Goal: Information Seeking & Learning: Find specific fact

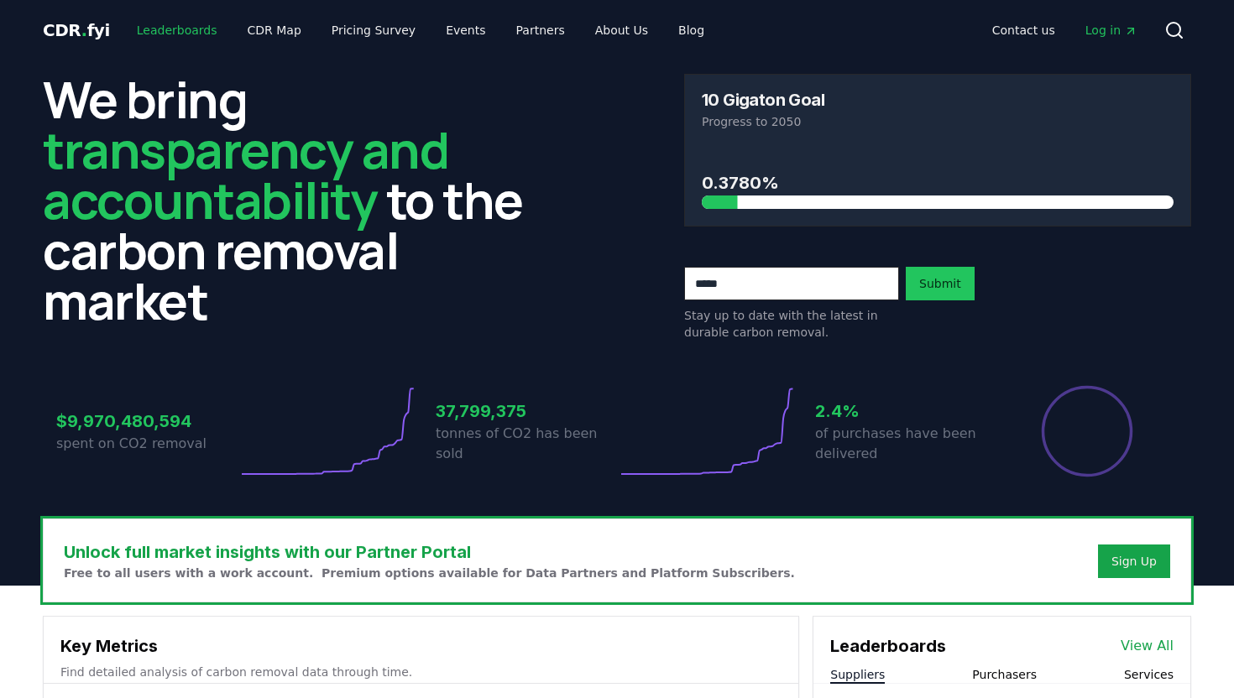
click at [196, 31] on link "Leaderboards" at bounding box center [176, 30] width 107 height 30
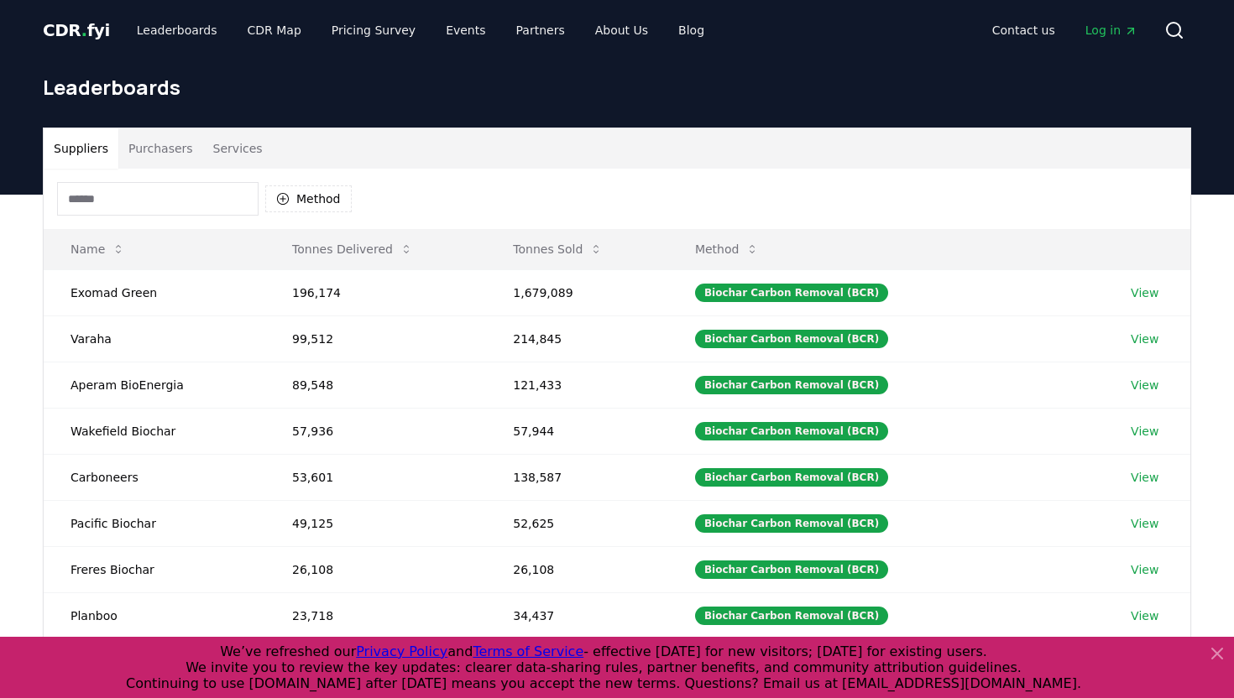
click at [173, 155] on button "Purchasers" at bounding box center [160, 148] width 85 height 40
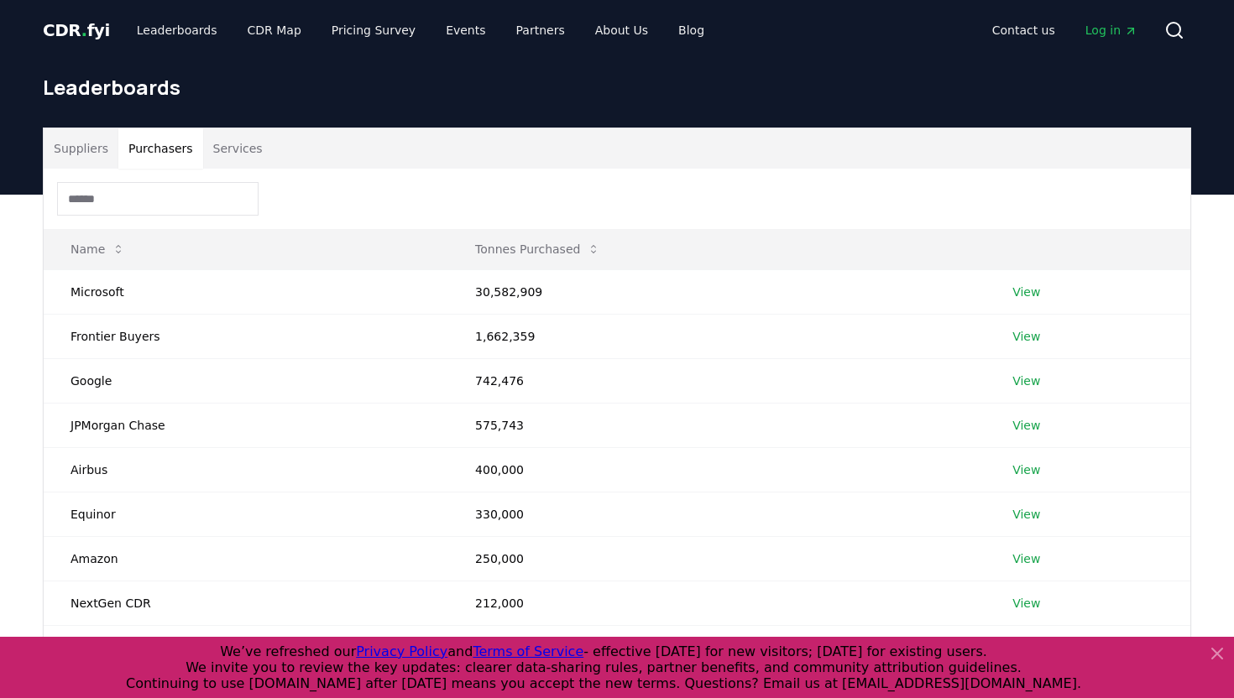
click at [165, 196] on input at bounding box center [157, 199] width 201 height 34
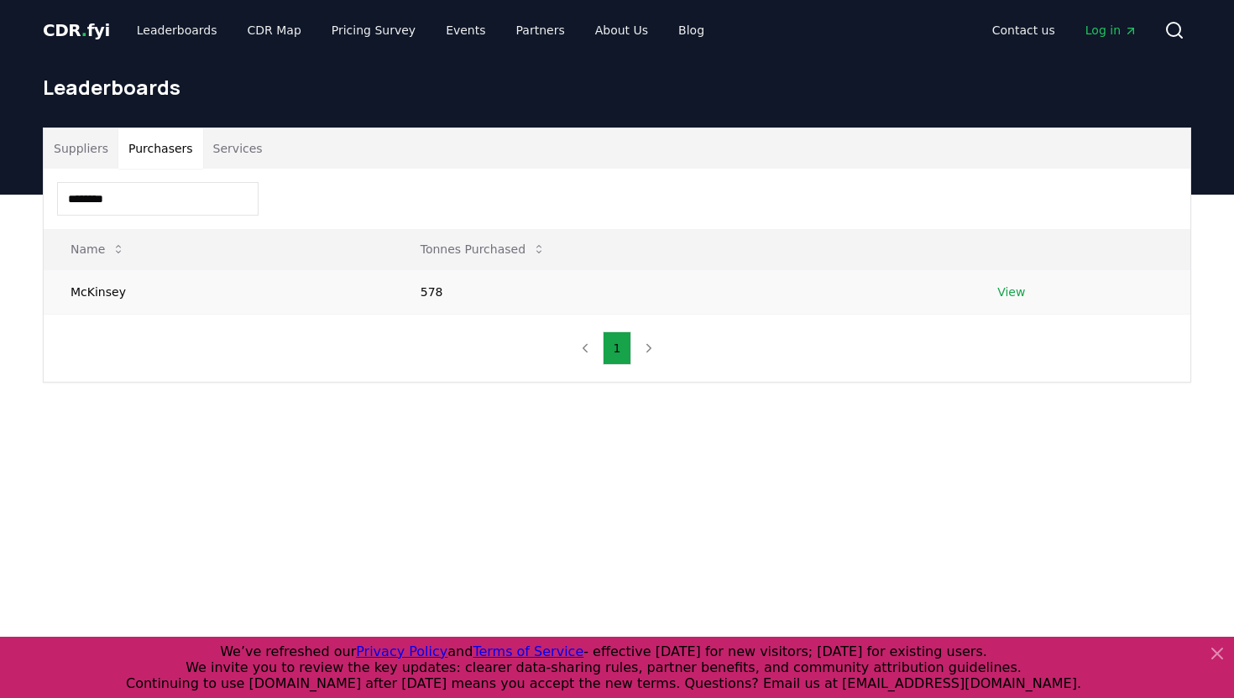
type input "********"
click at [1018, 295] on link "View" at bounding box center [1011, 292] width 28 height 17
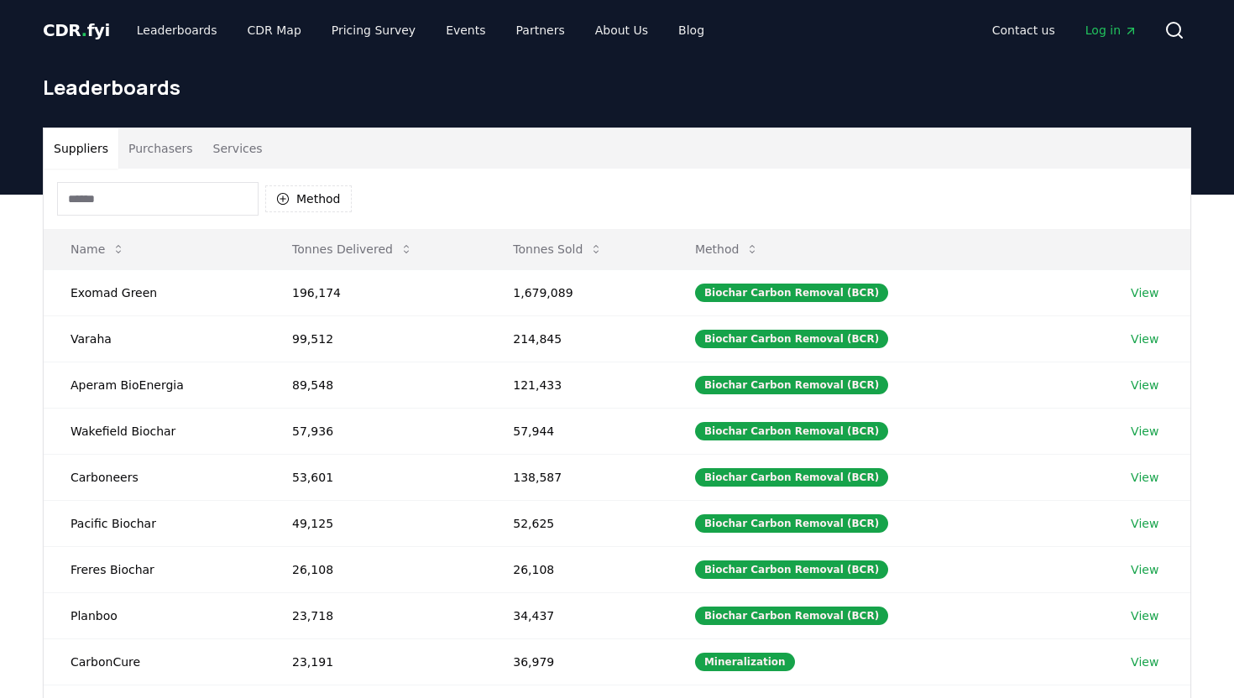
click at [176, 152] on button "Purchasers" at bounding box center [160, 148] width 85 height 40
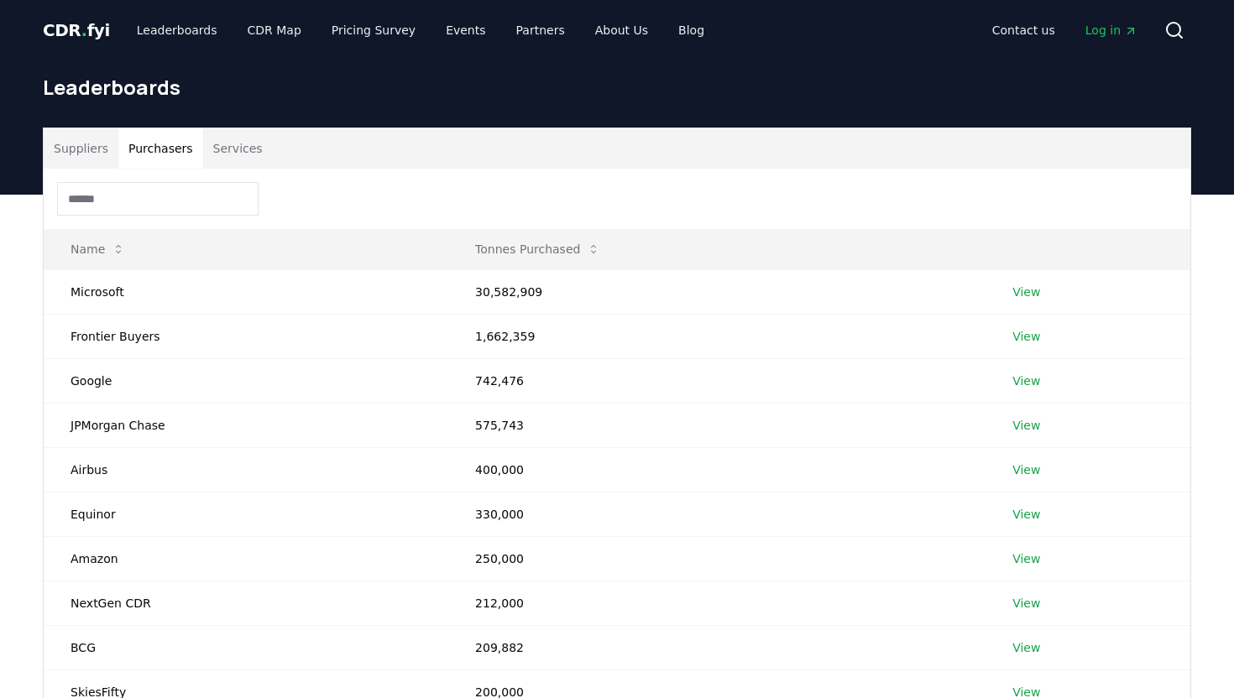
click at [165, 190] on input at bounding box center [157, 199] width 201 height 34
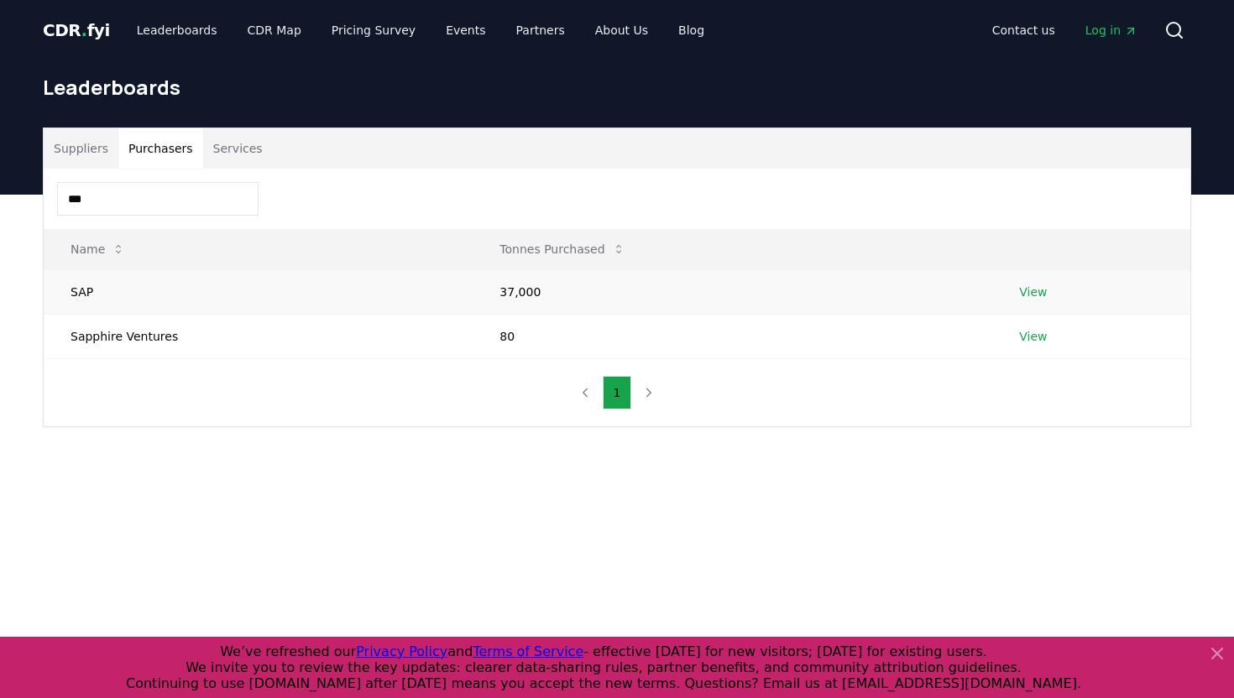
type input "***"
click at [1026, 286] on link "View" at bounding box center [1033, 292] width 28 height 17
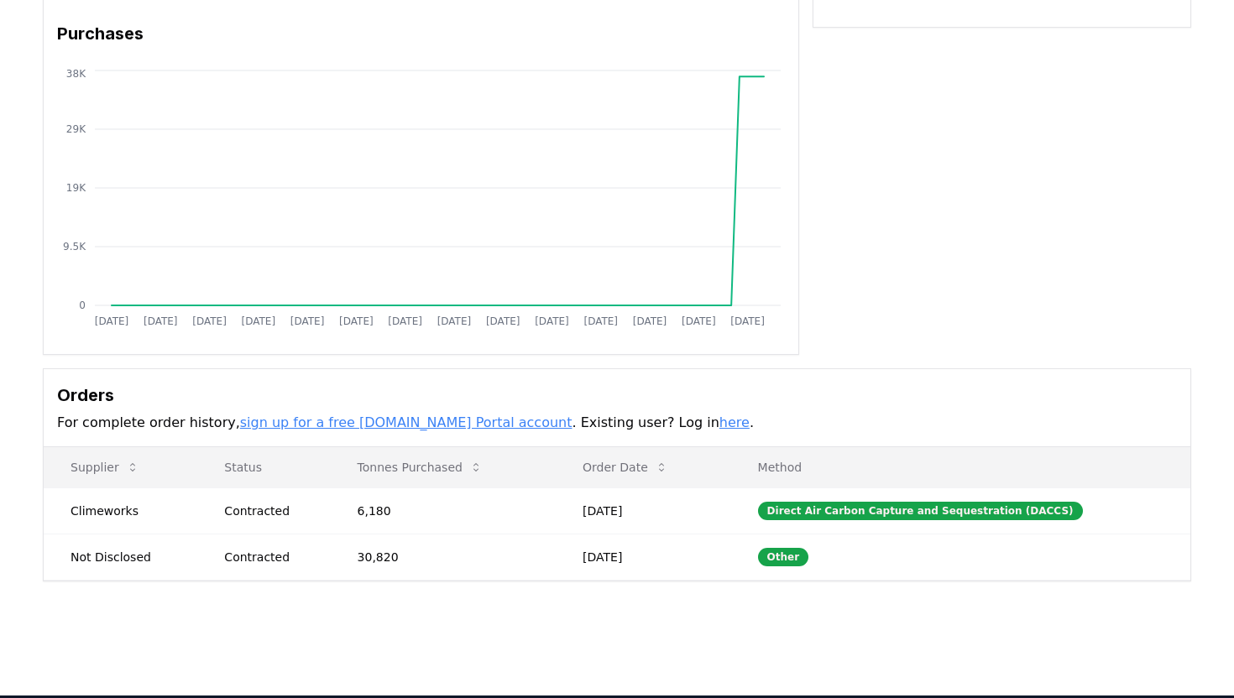
scroll to position [396, 0]
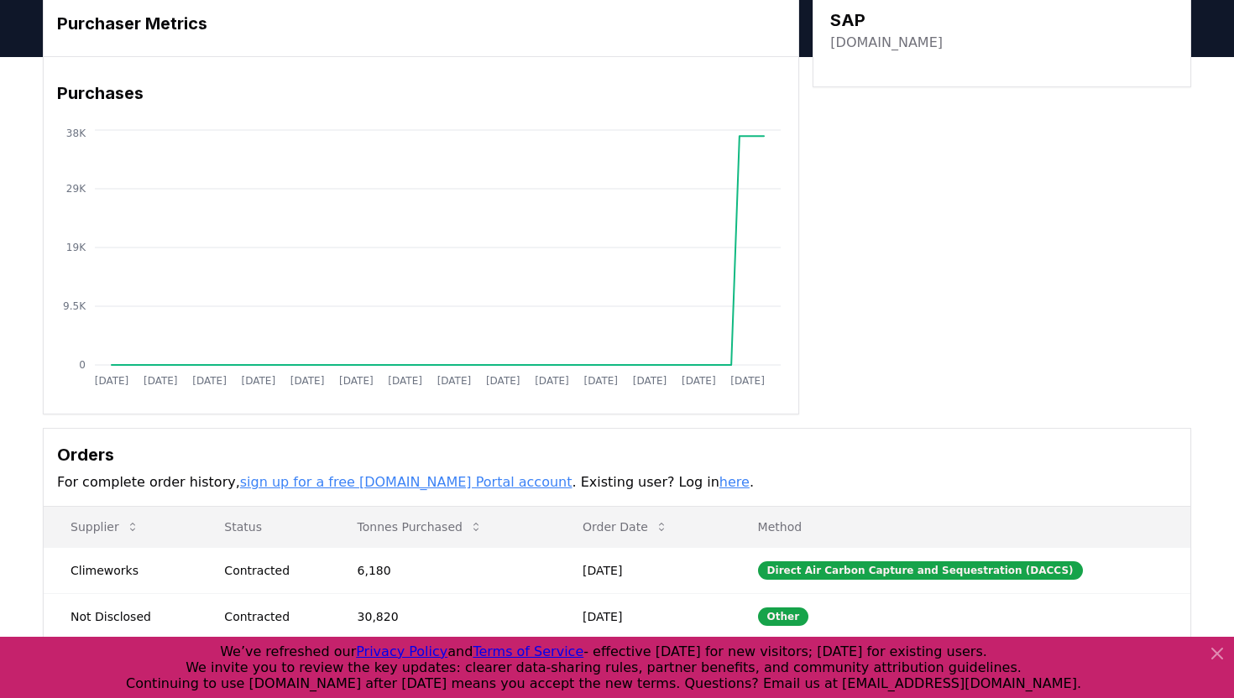
scroll to position [0, 0]
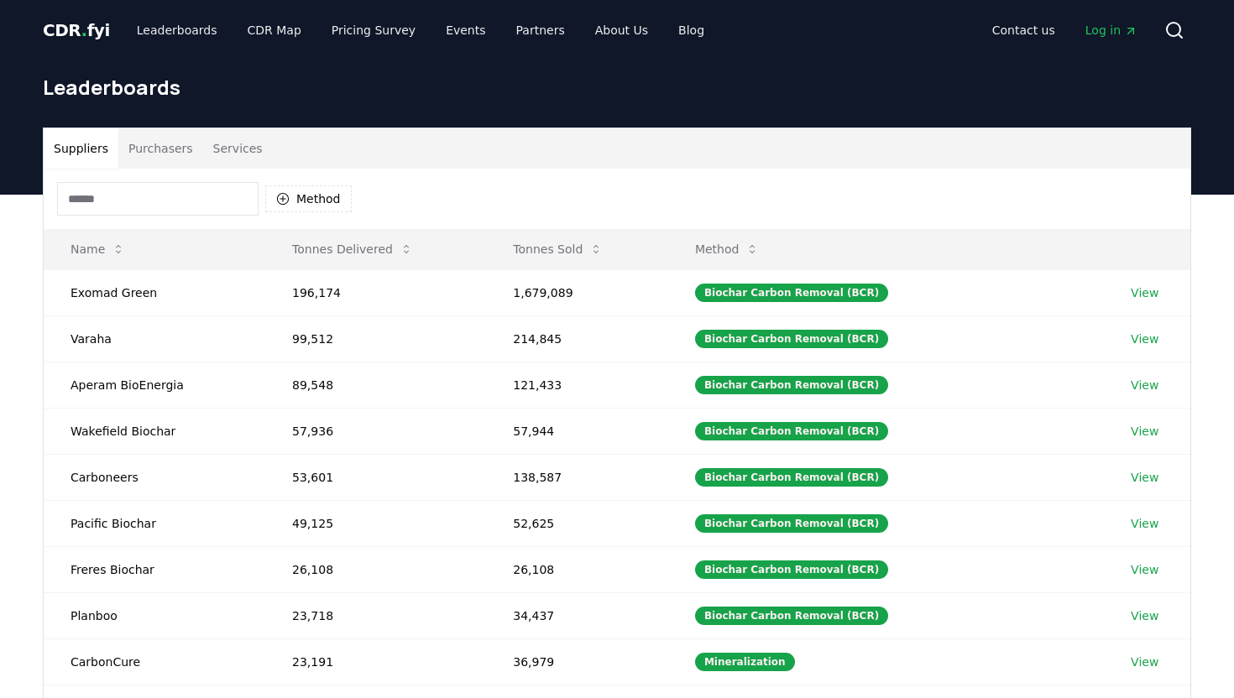
click at [175, 150] on button "Purchasers" at bounding box center [160, 148] width 85 height 40
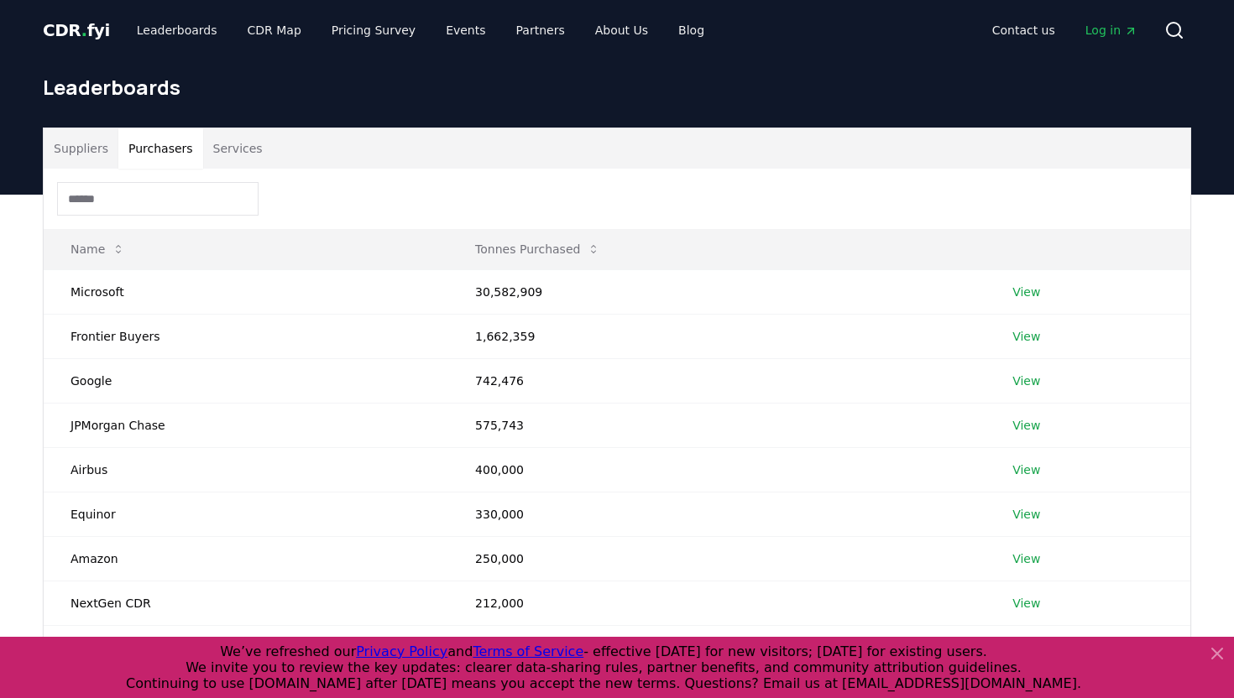
click at [164, 208] on input at bounding box center [157, 199] width 201 height 34
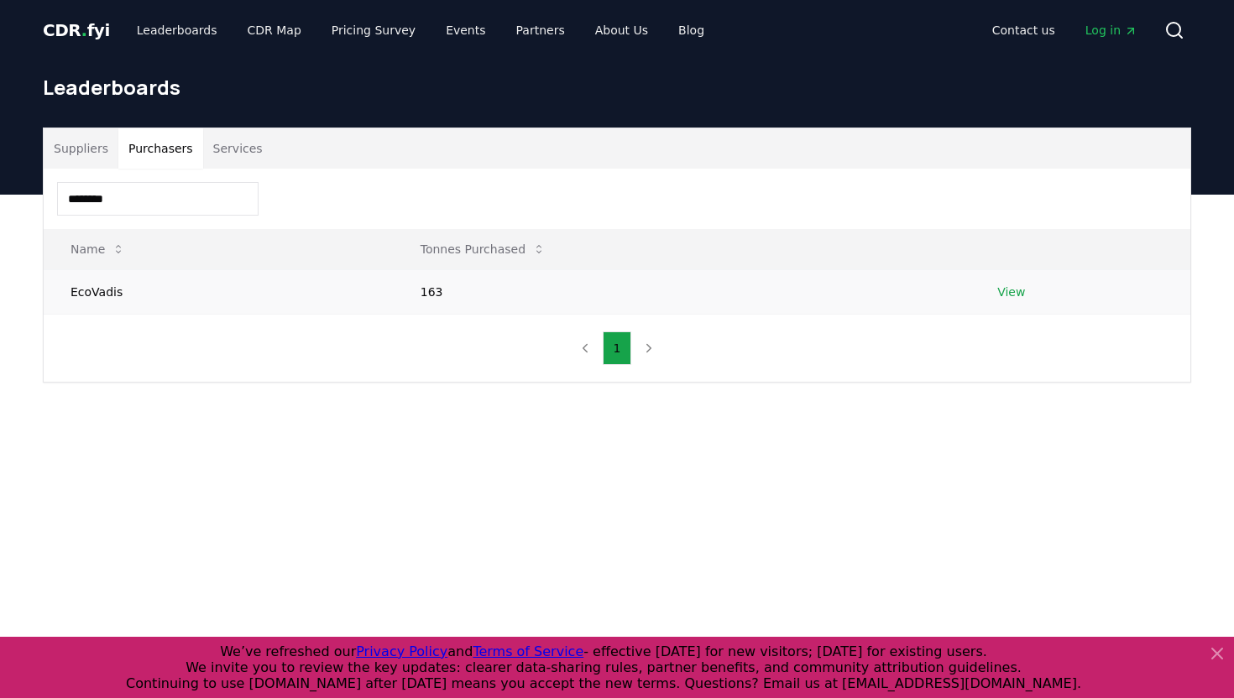
type input "********"
click at [1016, 285] on link "View" at bounding box center [1011, 292] width 28 height 17
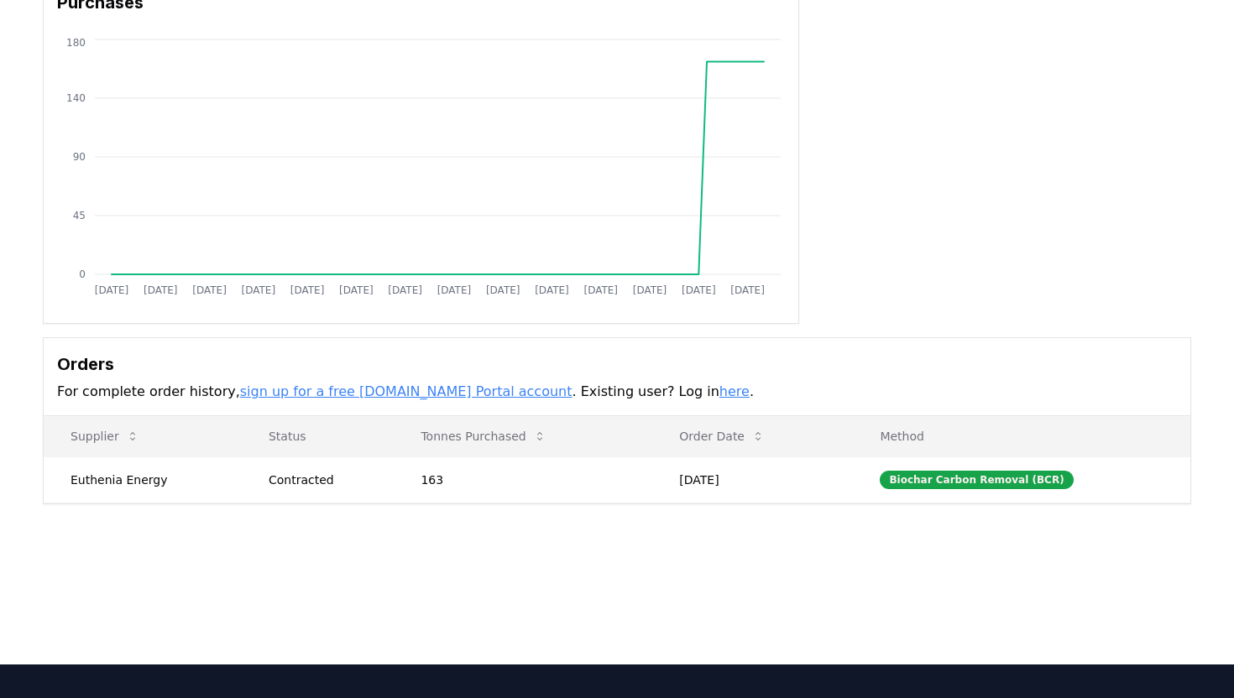
scroll to position [167, 0]
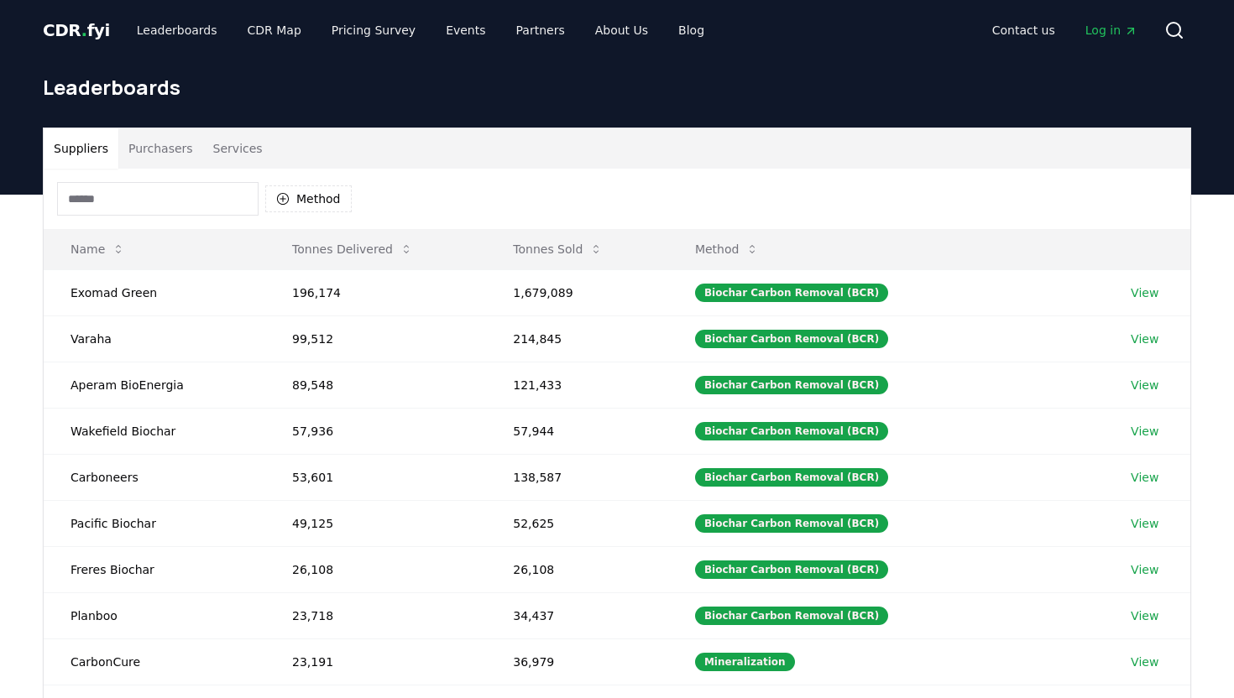
click at [184, 151] on button "Purchasers" at bounding box center [160, 148] width 85 height 40
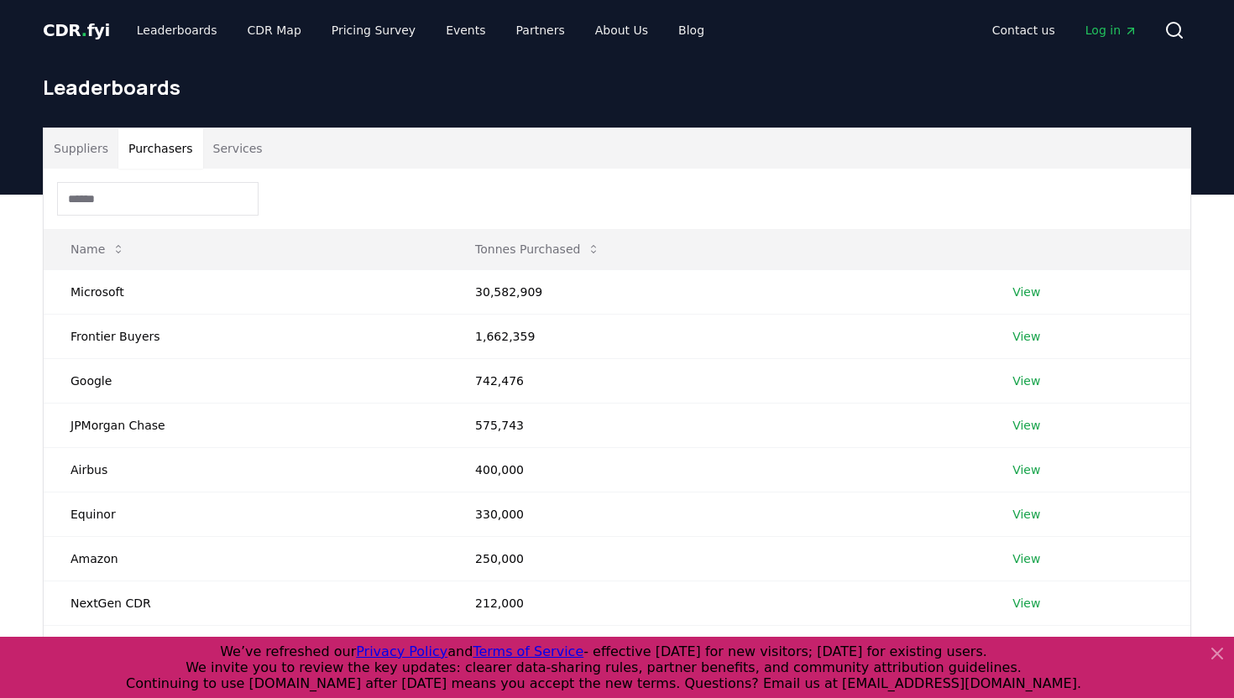
click at [164, 195] on input at bounding box center [157, 199] width 201 height 34
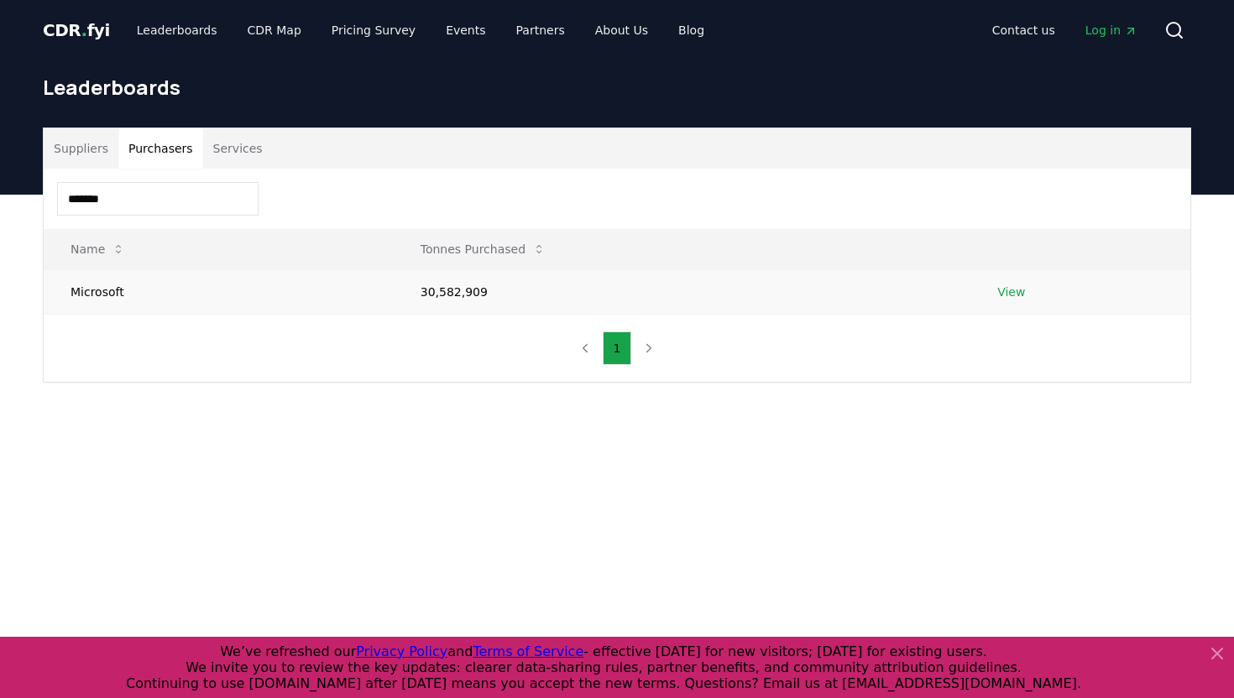
type input "*******"
click at [1014, 289] on link "View" at bounding box center [1011, 292] width 28 height 17
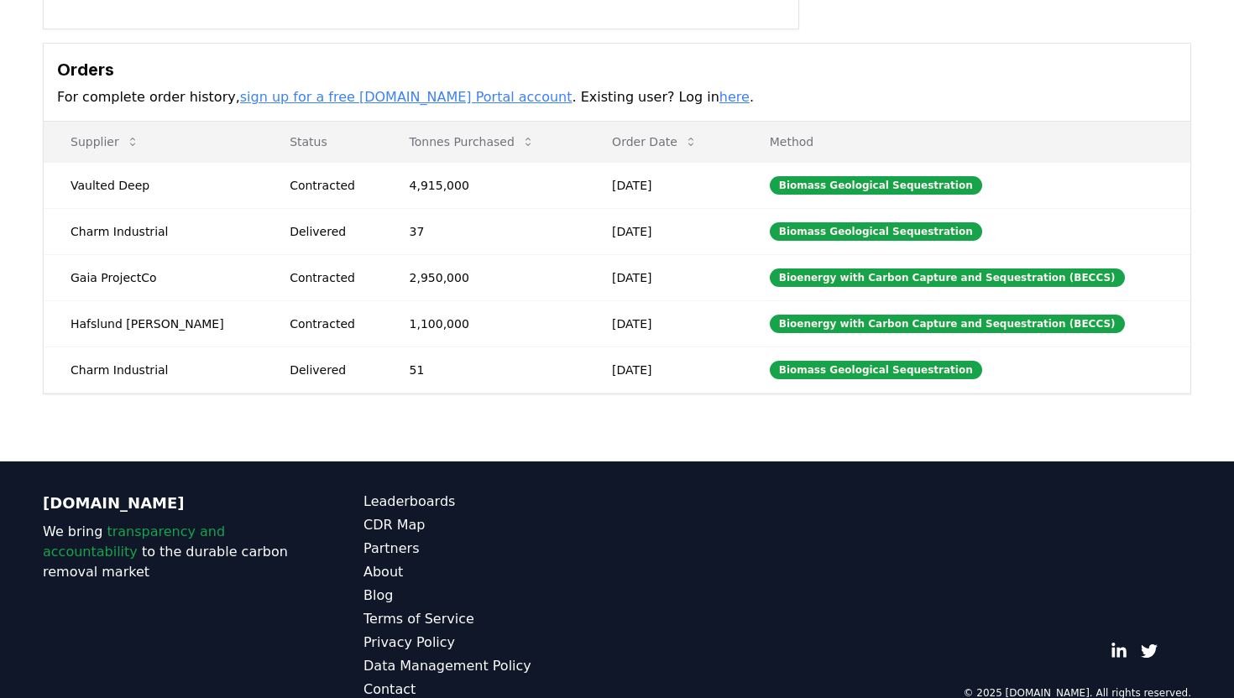
scroll to position [467, 0]
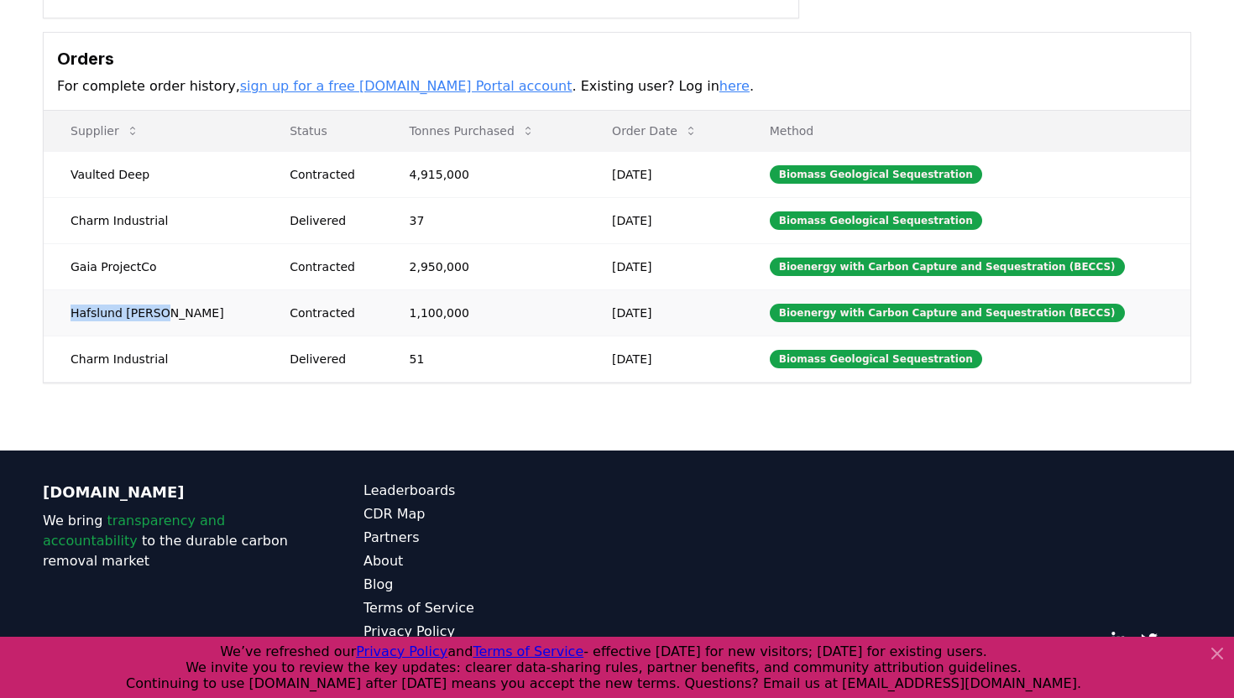
drag, startPoint x: 162, startPoint y: 314, endPoint x: 61, endPoint y: 313, distance: 100.7
click at [61, 313] on td "Hafslund [PERSON_NAME]" at bounding box center [153, 312] width 219 height 46
copy td "Hafslund [PERSON_NAME]"
drag, startPoint x: 153, startPoint y: 175, endPoint x: 65, endPoint y: 175, distance: 87.3
click at [65, 175] on td "Vaulted Deep" at bounding box center [153, 174] width 219 height 46
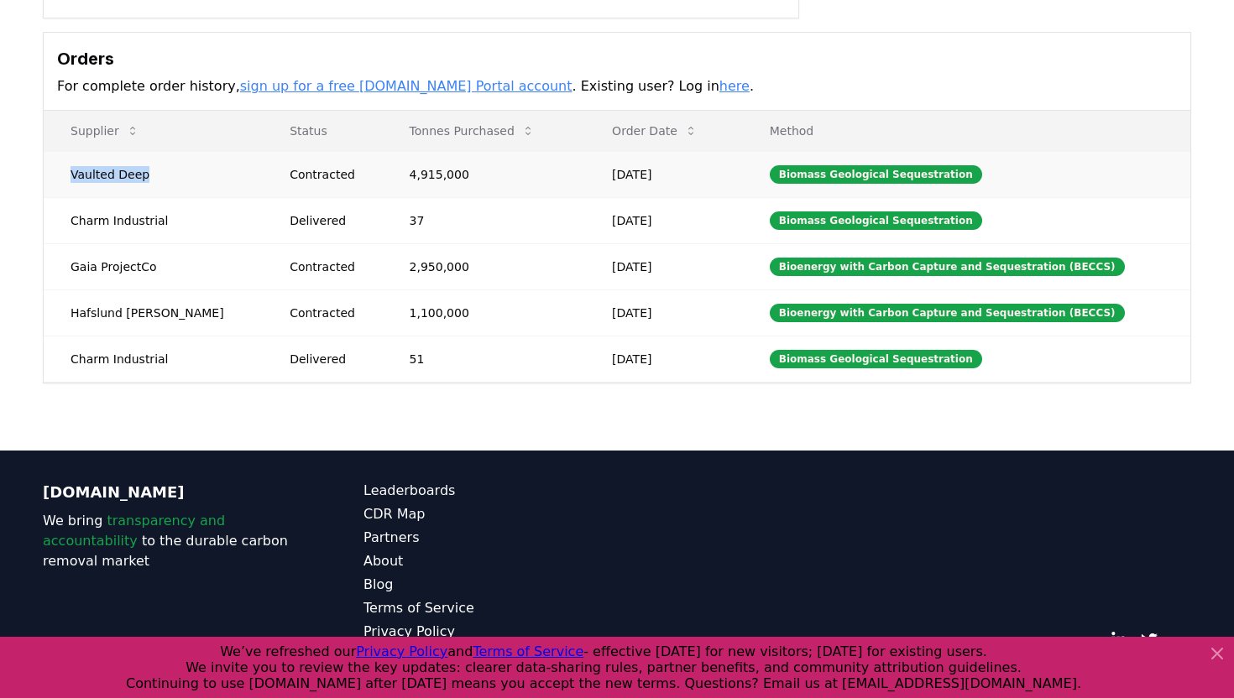
copy td "Vaulted Deep"
drag, startPoint x: 155, startPoint y: 266, endPoint x: 67, endPoint y: 266, distance: 88.1
click at [67, 266] on td "Gaia ProjectCo" at bounding box center [153, 266] width 219 height 46
copy td "Gaia ProjectCo"
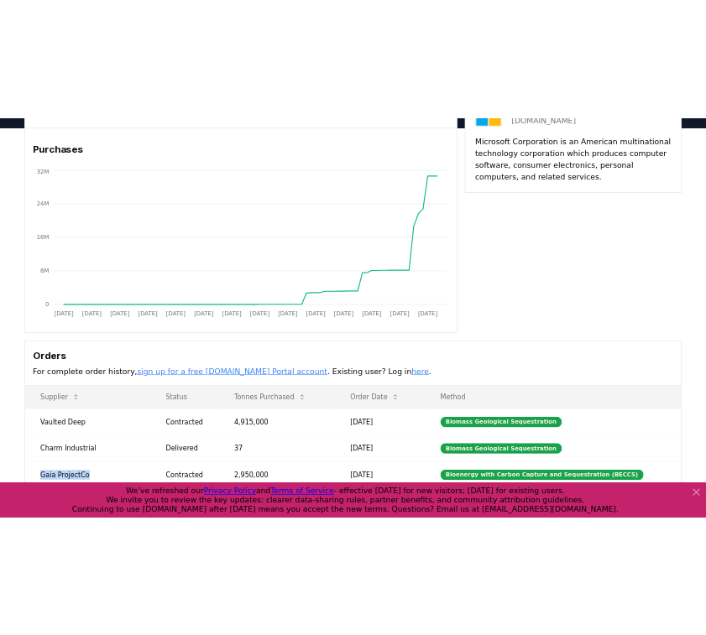
scroll to position [0, 0]
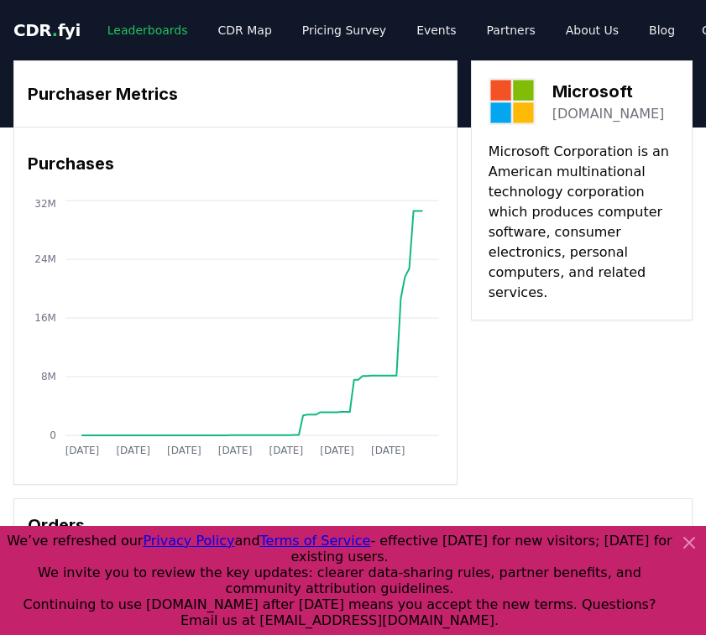
click at [144, 29] on link "Leaderboards" at bounding box center [147, 30] width 107 height 30
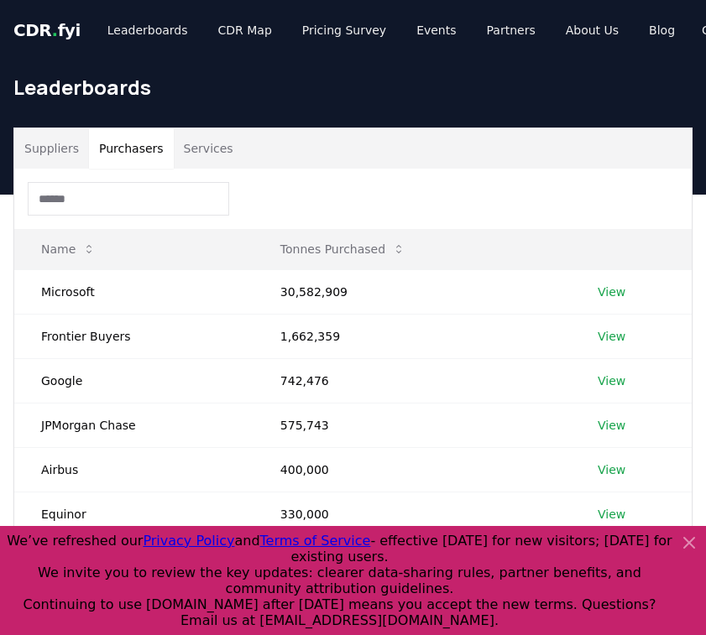
click at [145, 143] on button "Purchasers" at bounding box center [131, 148] width 85 height 40
click at [157, 191] on input at bounding box center [128, 199] width 201 height 34
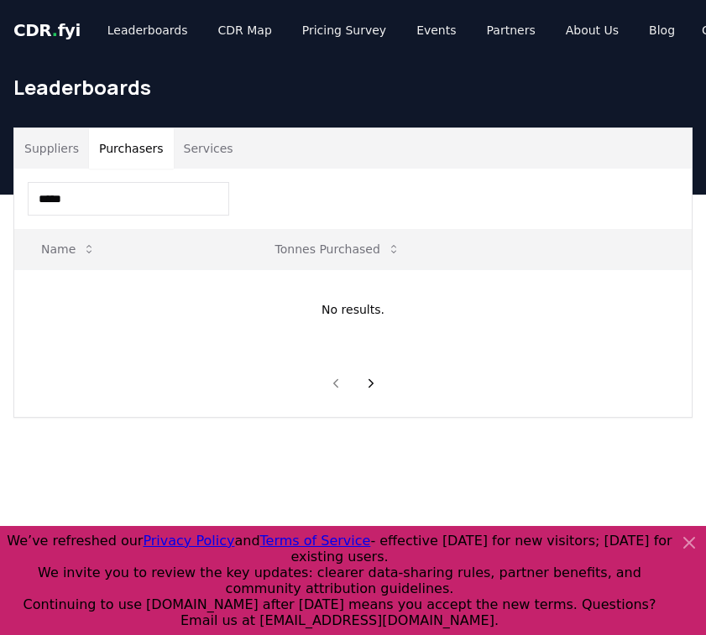
type input "*****"
